Goal: Task Accomplishment & Management: Manage account settings

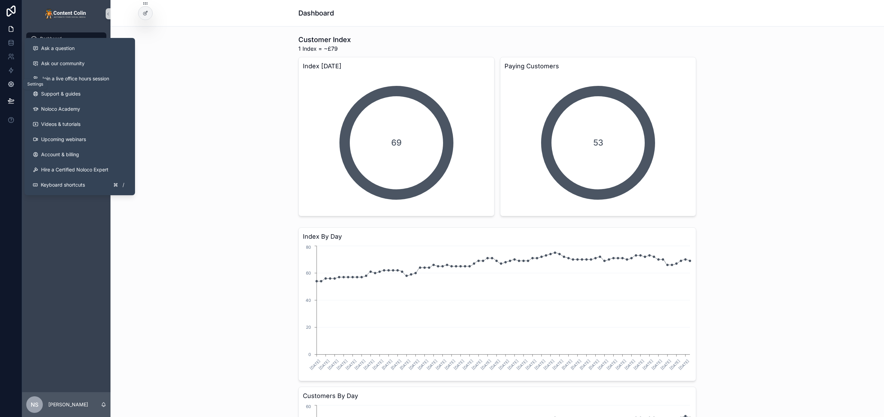
click at [11, 84] on icon at bounding box center [11, 85] width 2 height 2
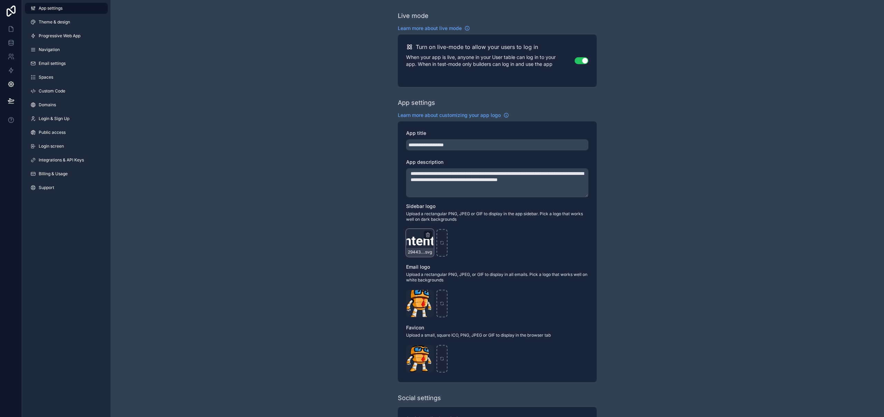
click at [421, 244] on div "29443-content-[PERSON_NAME]-logo .svg" at bounding box center [420, 243] width 28 height 28
click at [443, 244] on icon "scrollable content" at bounding box center [441, 243] width 5 height 5
type input "**********"
click at [441, 306] on icon "scrollable content" at bounding box center [441, 303] width 5 height 5
click at [444, 307] on div "scrollable content" at bounding box center [441, 304] width 11 height 28
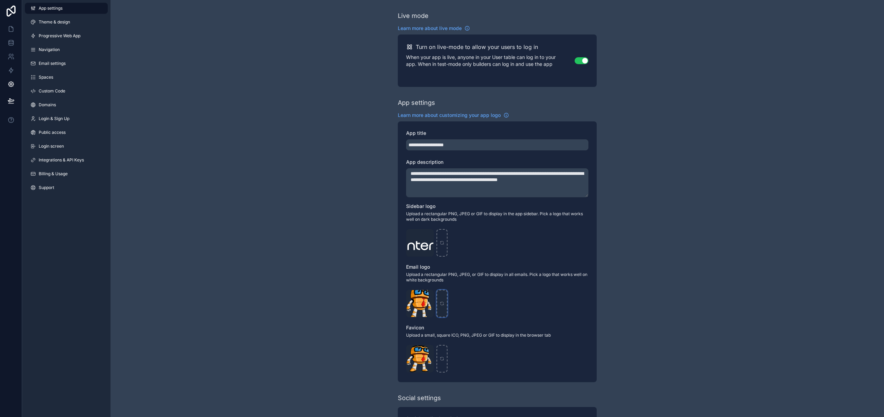
type input "**********"
click at [444, 361] on div "scrollable content" at bounding box center [441, 359] width 11 height 28
type input "**********"
click at [264, 143] on div "**********" at bounding box center [496, 267] width 773 height 534
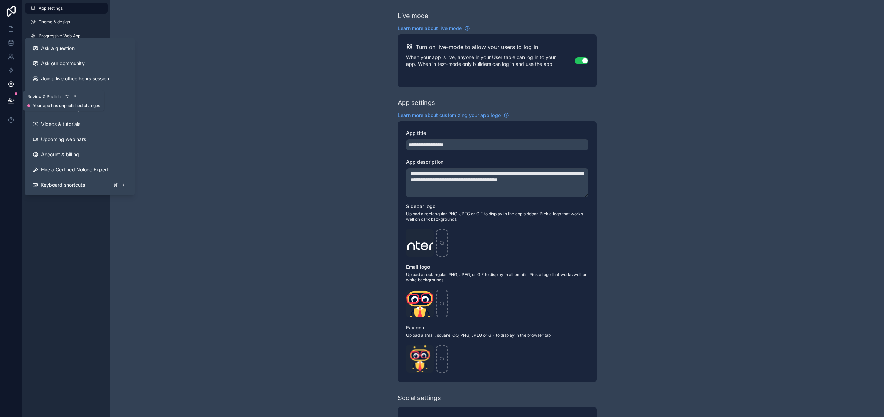
click at [12, 97] on button at bounding box center [10, 100] width 15 height 19
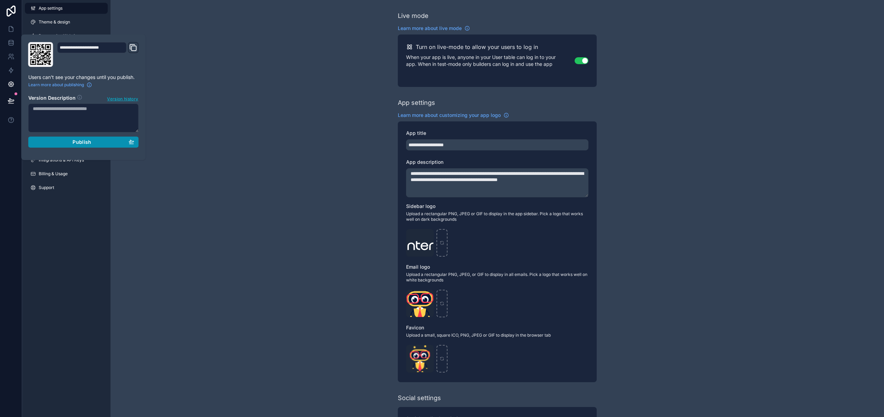
click at [75, 147] on button "Publish" at bounding box center [83, 142] width 110 height 11
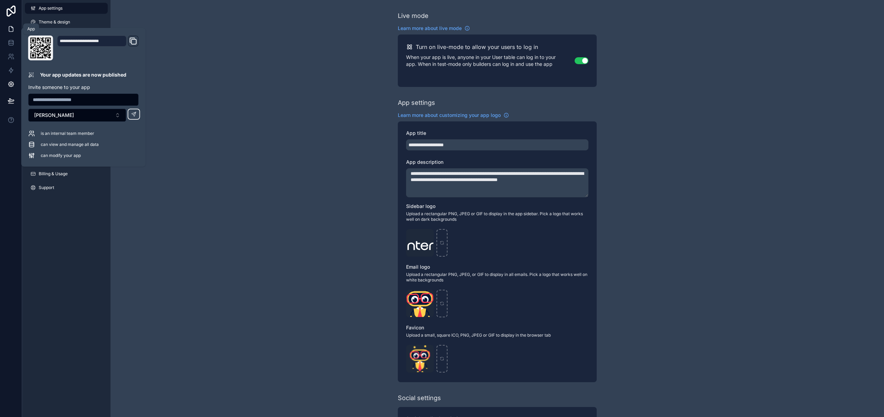
click at [11, 31] on icon at bounding box center [11, 29] width 4 height 5
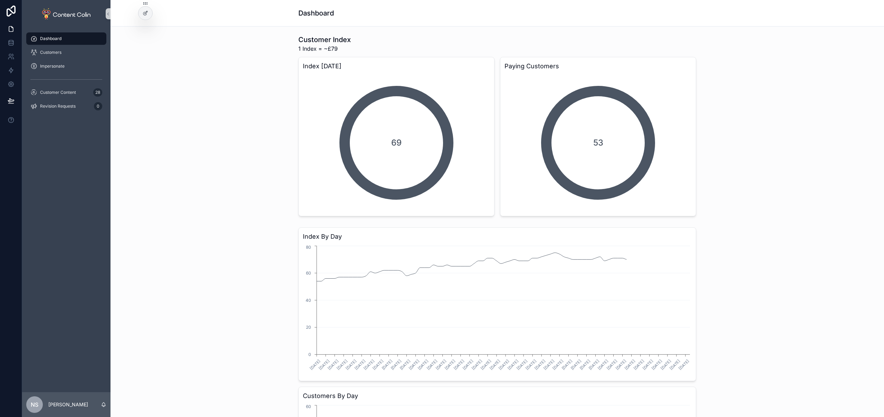
click at [211, 167] on div "Customer Index 1 Index = ~£79 Index [DATE] 69 Paying Customers 53" at bounding box center [497, 125] width 762 height 187
click at [72, 92] on span "Customer Content" at bounding box center [58, 93] width 36 height 6
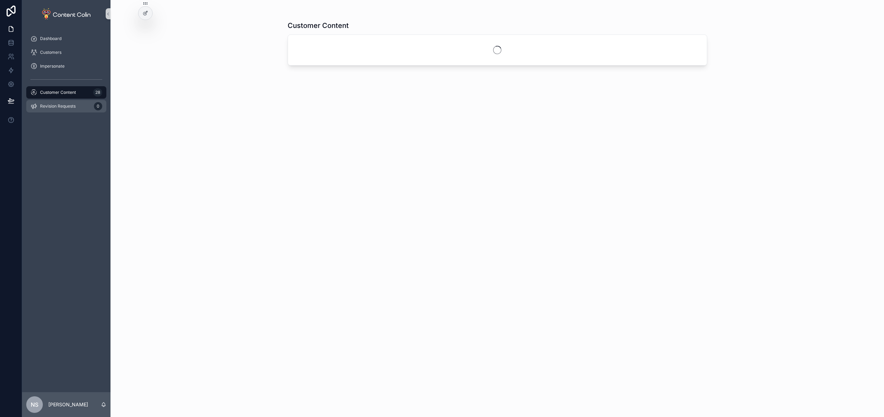
click at [68, 106] on span "Revision Requests" at bounding box center [58, 107] width 36 height 6
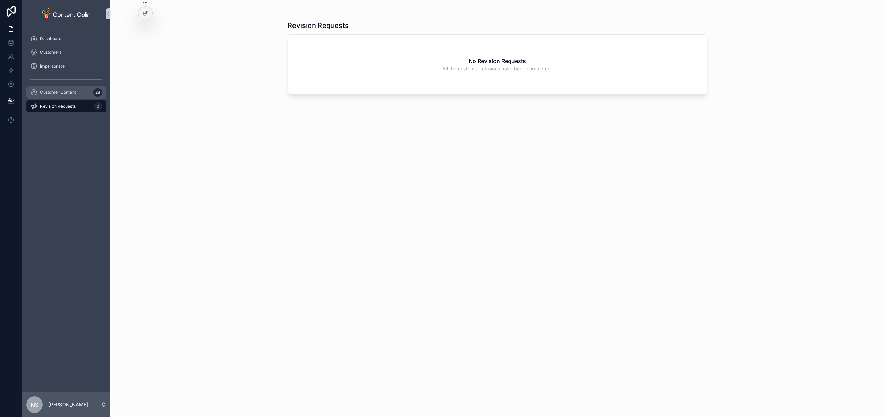
click at [71, 94] on span "Customer Content" at bounding box center [58, 93] width 36 height 6
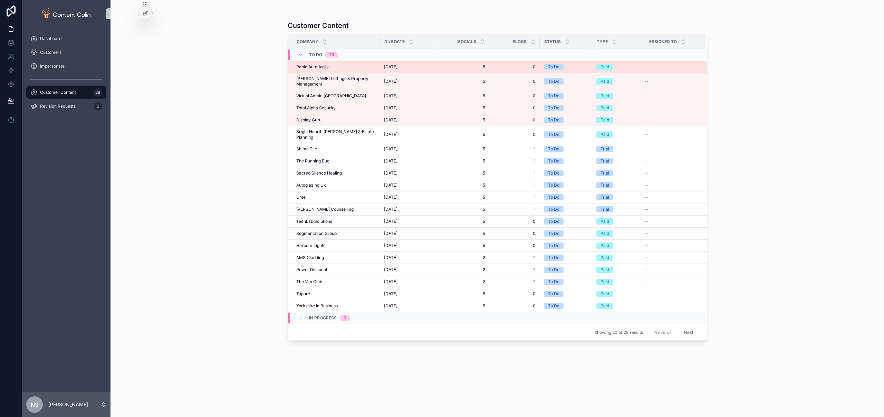
click at [384, 68] on span "1st October 2025" at bounding box center [390, 67] width 13 height 6
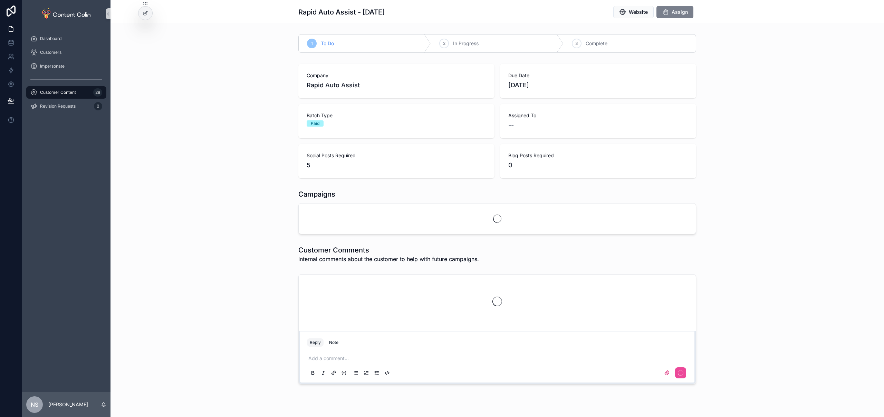
click at [674, 14] on span "Assign" at bounding box center [679, 12] width 16 height 7
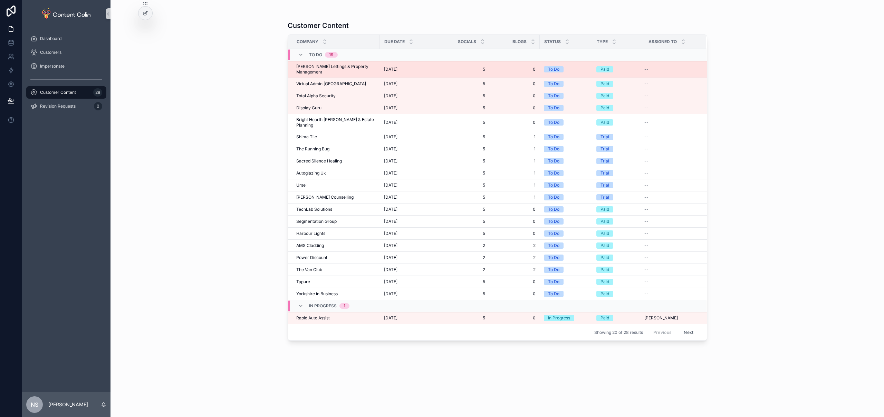
click at [367, 68] on span "Dalton Lettings & Property Management" at bounding box center [335, 69] width 79 height 11
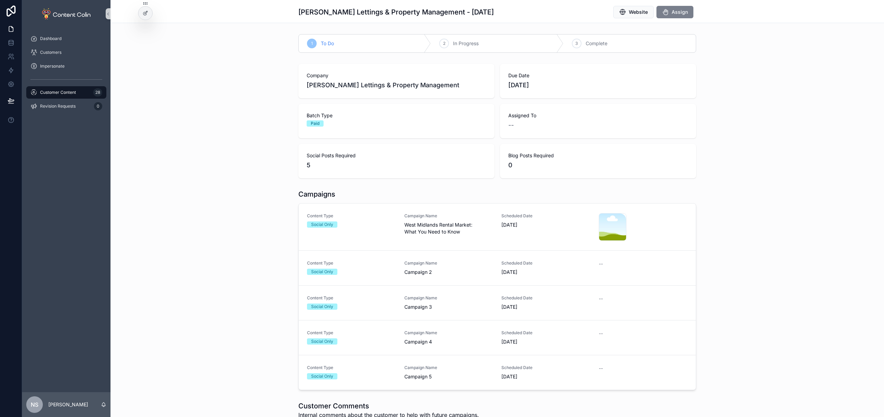
click at [682, 15] on span "Assign" at bounding box center [679, 12] width 16 height 7
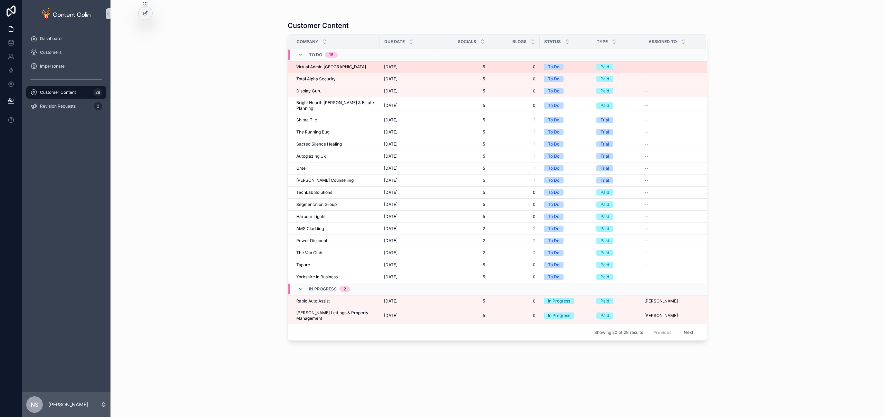
click at [328, 64] on span "Virtual Admin UK" at bounding box center [331, 67] width 70 height 6
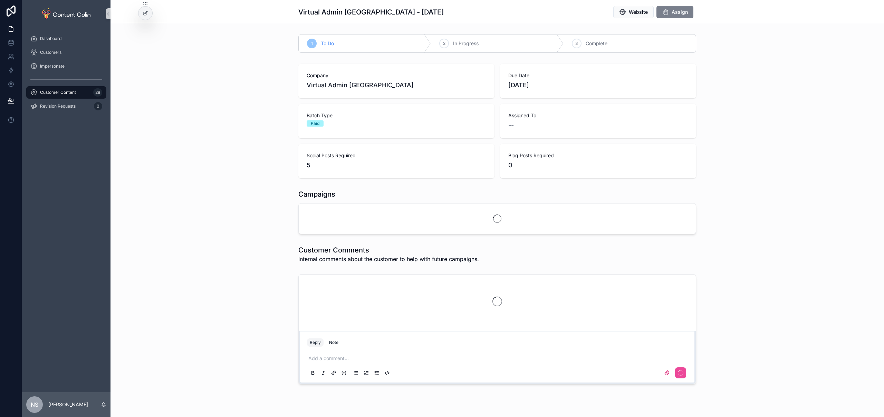
click at [684, 12] on span "Assign" at bounding box center [679, 12] width 16 height 7
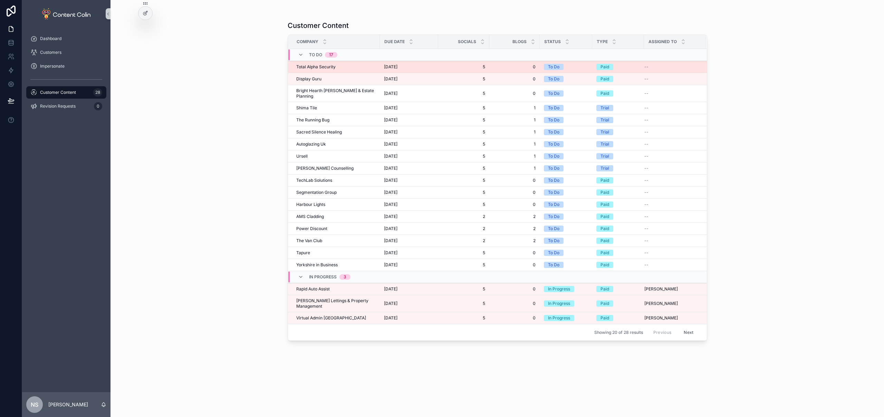
click at [327, 67] on span "Total Alpha Security" at bounding box center [315, 67] width 39 height 6
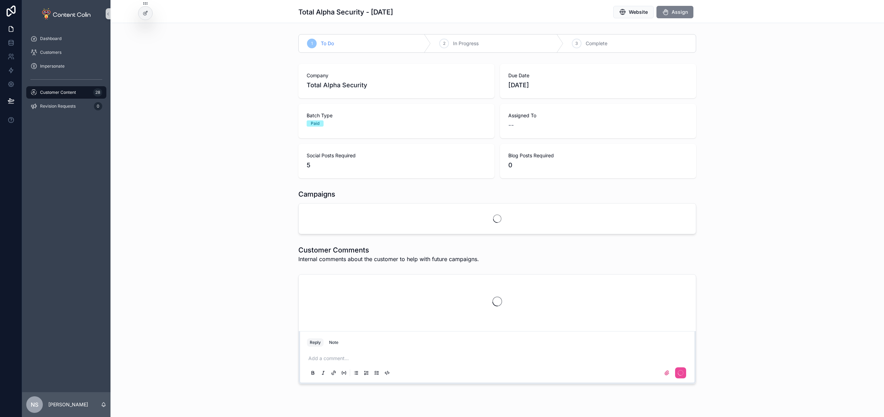
click at [675, 7] on button "Assign" at bounding box center [674, 12] width 37 height 12
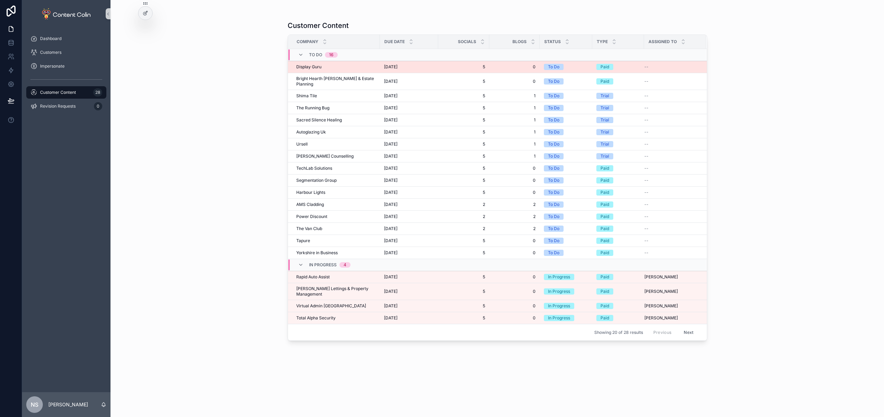
click at [319, 67] on span "Display Guru" at bounding box center [308, 67] width 25 height 6
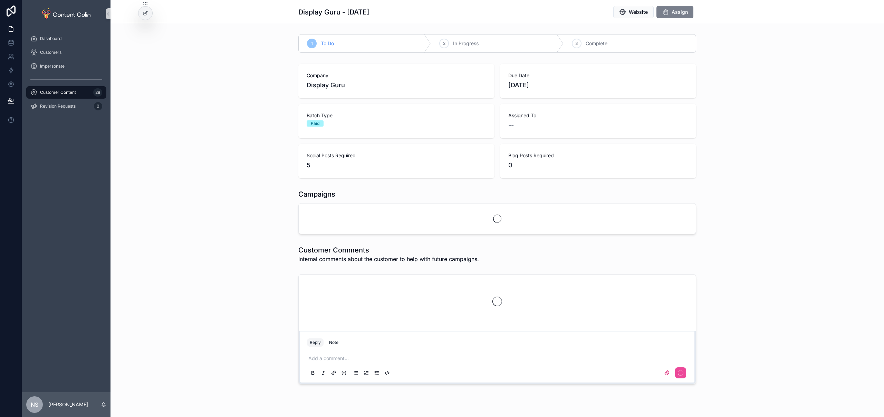
click at [678, 14] on span "Assign" at bounding box center [679, 12] width 16 height 7
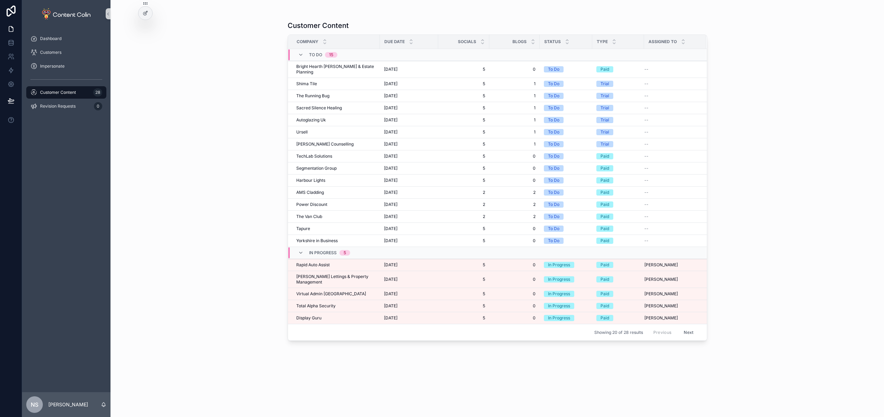
click at [232, 173] on div "Customer Content Company Due Date Socials Blogs Status Type Assigned To To Do 1…" at bounding box center [496, 208] width 773 height 417
